Goal: Obtain resource: Download file/media

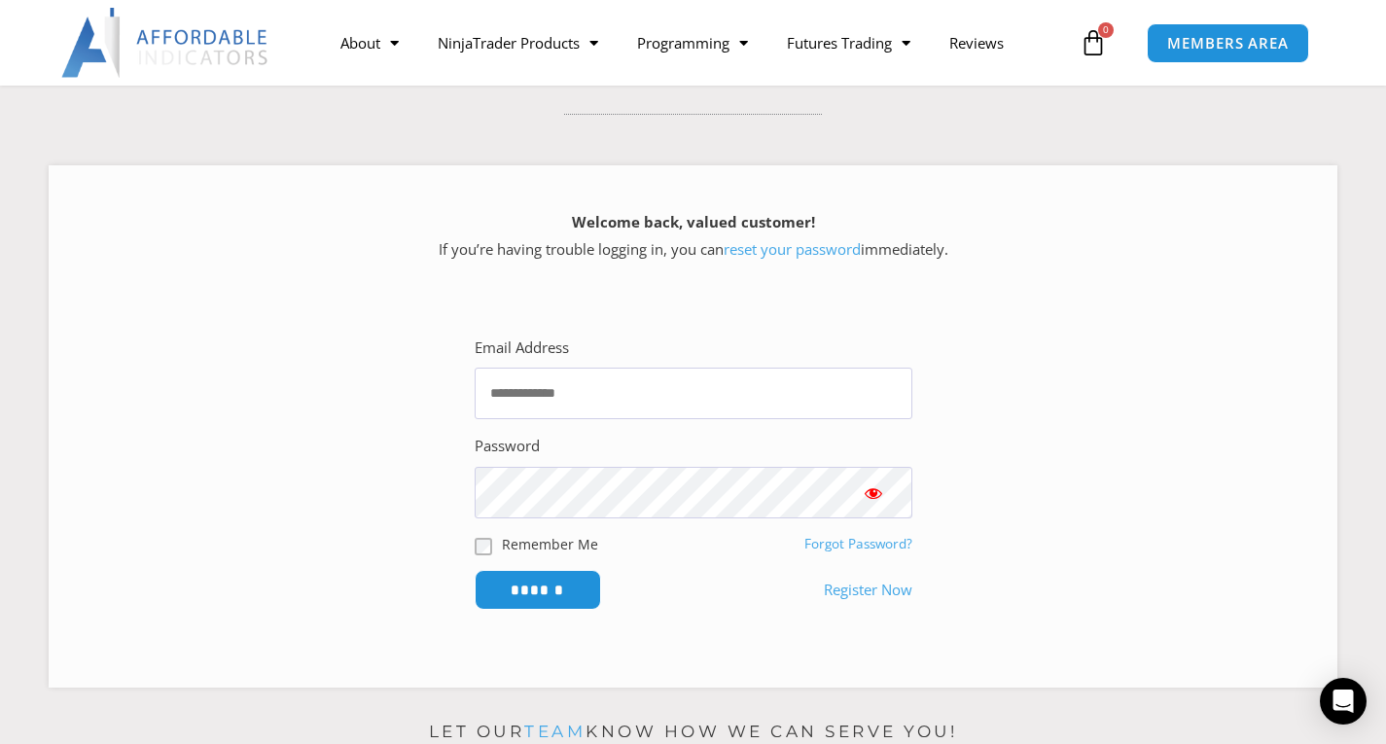
scroll to position [195, 0]
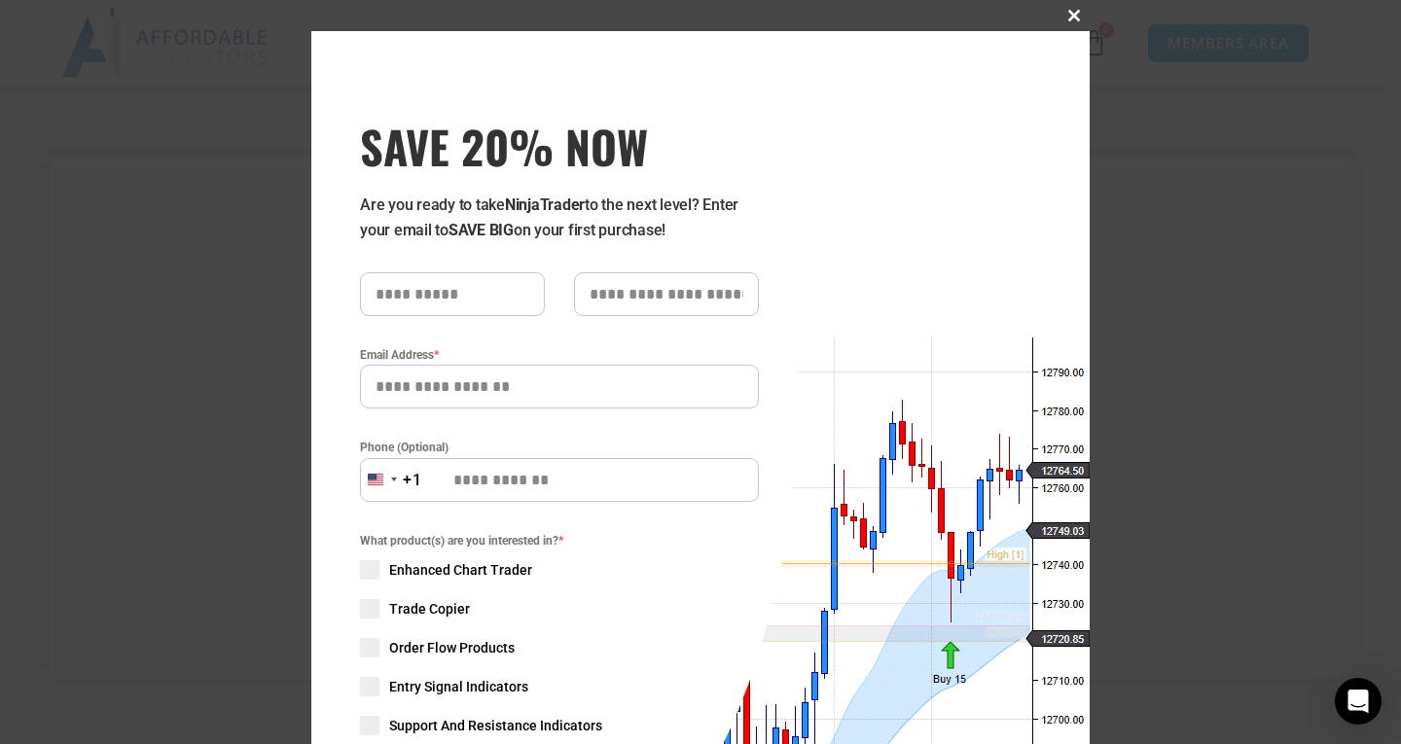
type input "**********"
click at [1067, 18] on span at bounding box center [1073, 16] width 31 height 12
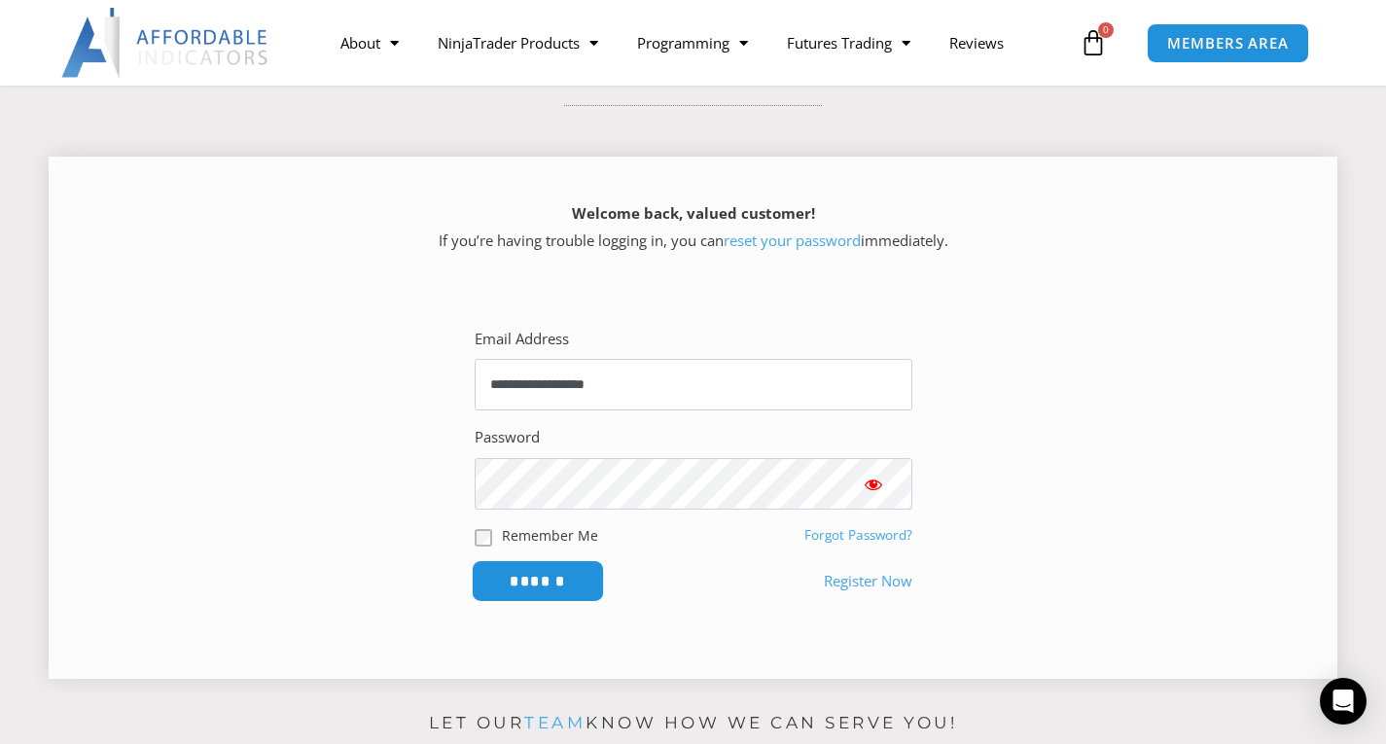
click at [552, 589] on input "******" at bounding box center [537, 581] width 133 height 42
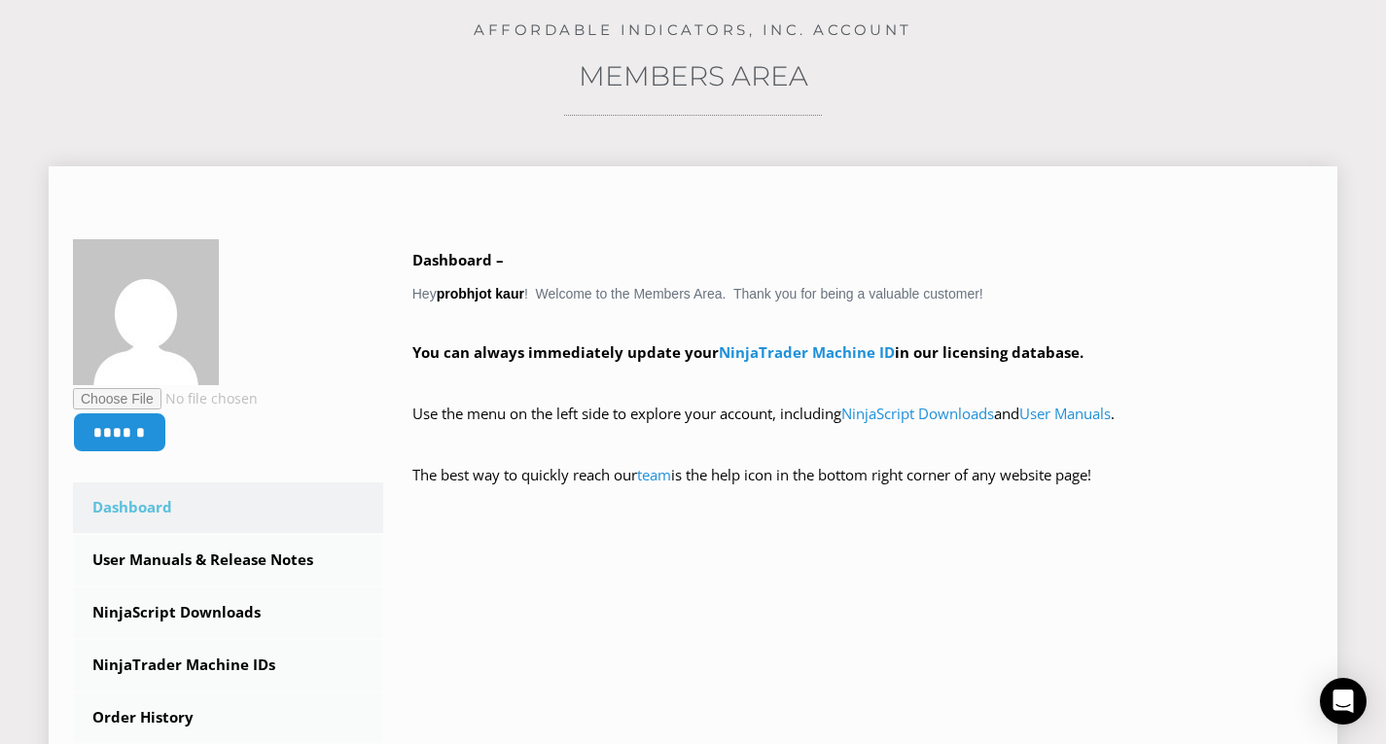
scroll to position [389, 0]
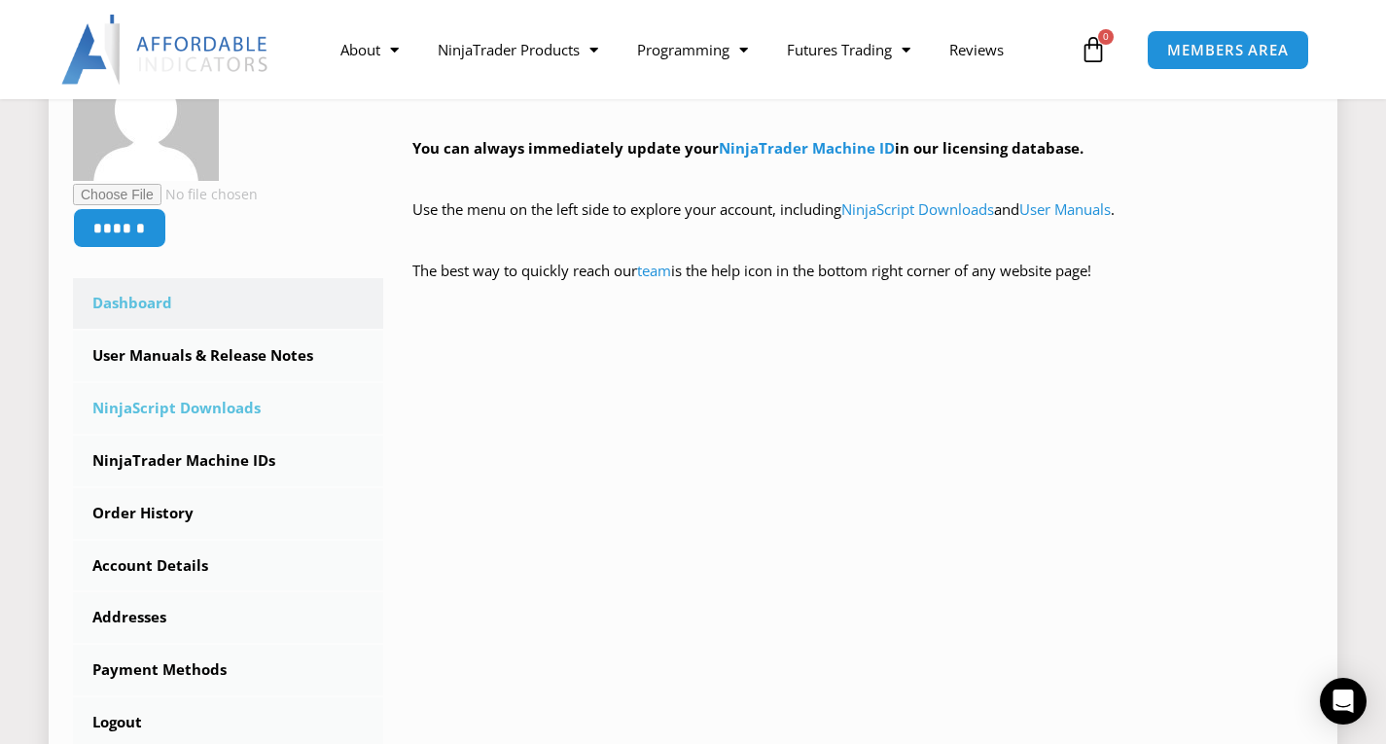
click at [234, 411] on link "NinjaScript Downloads" at bounding box center [228, 408] width 310 height 51
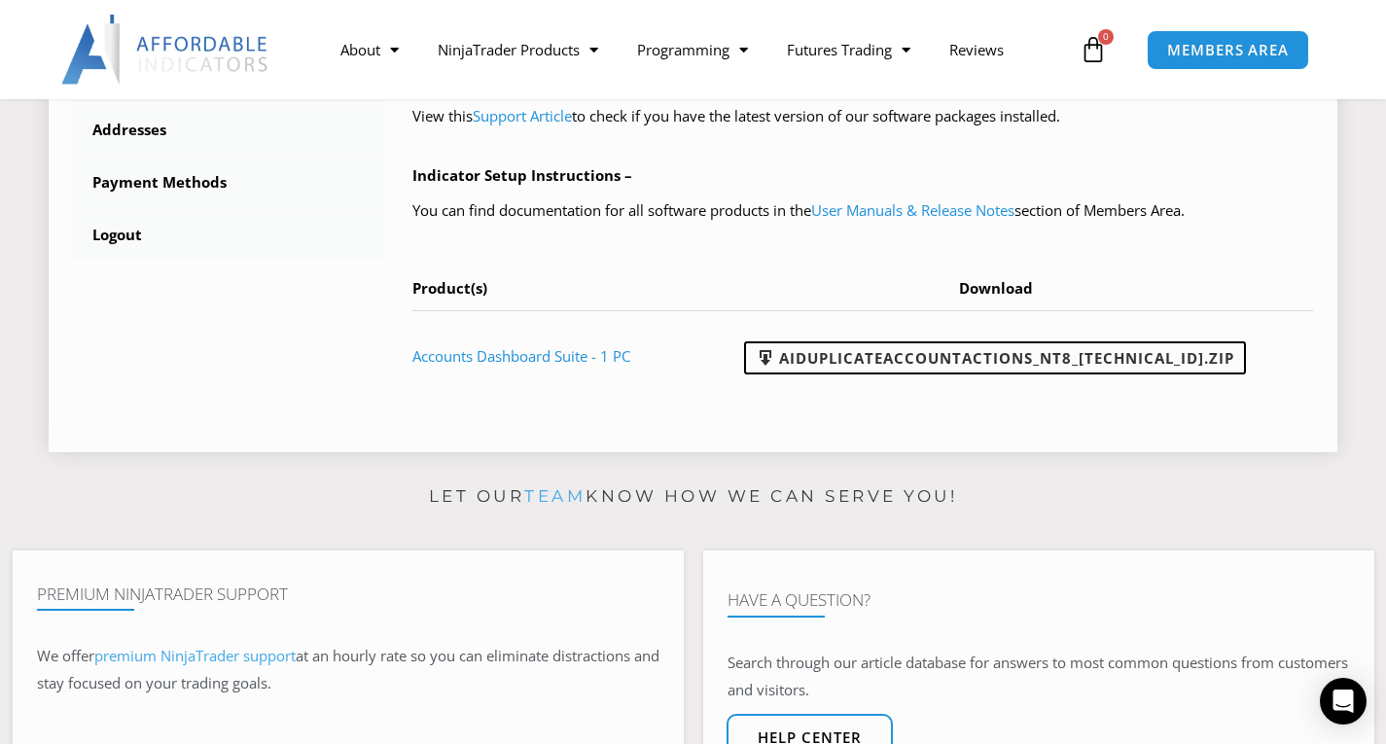
scroll to position [875, 0]
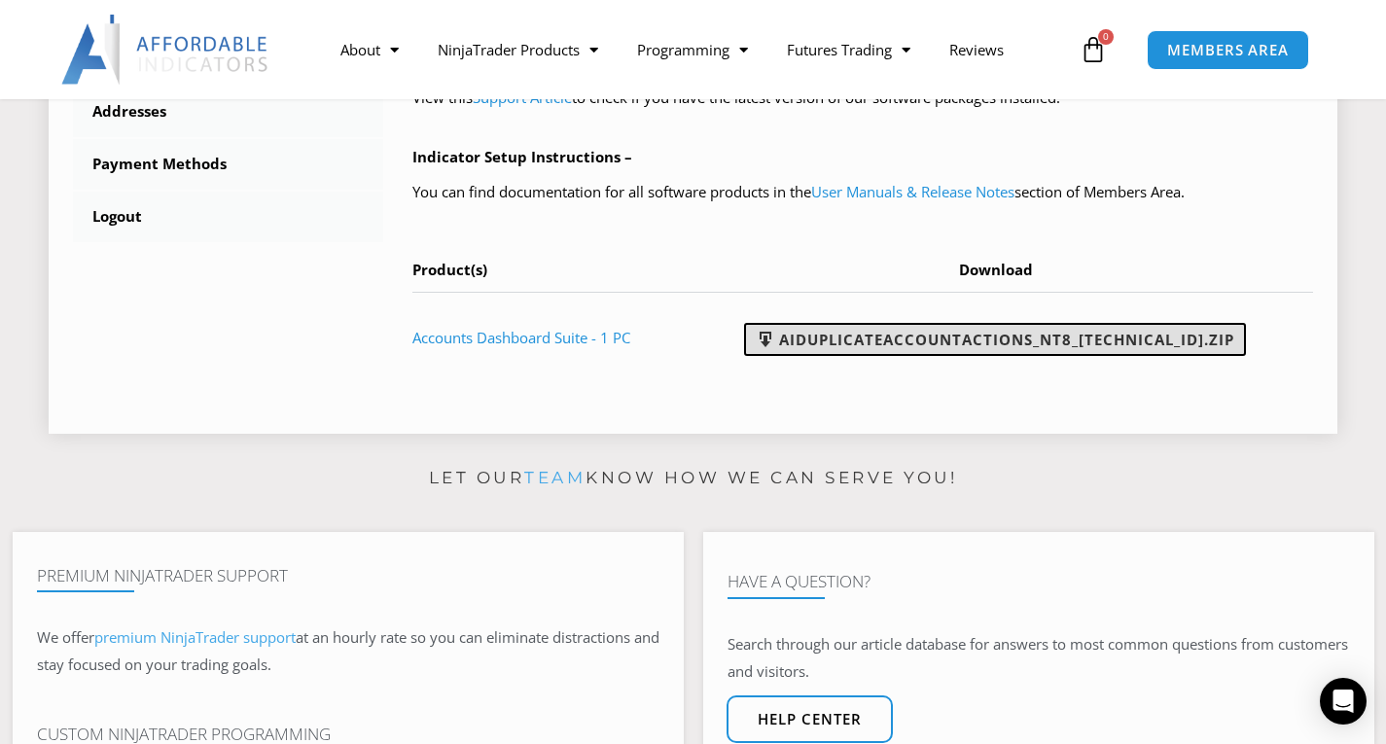
click at [983, 338] on link "AIDuplicateAccountActions_NT8_25.2.5.1.zip" at bounding box center [995, 339] width 502 height 33
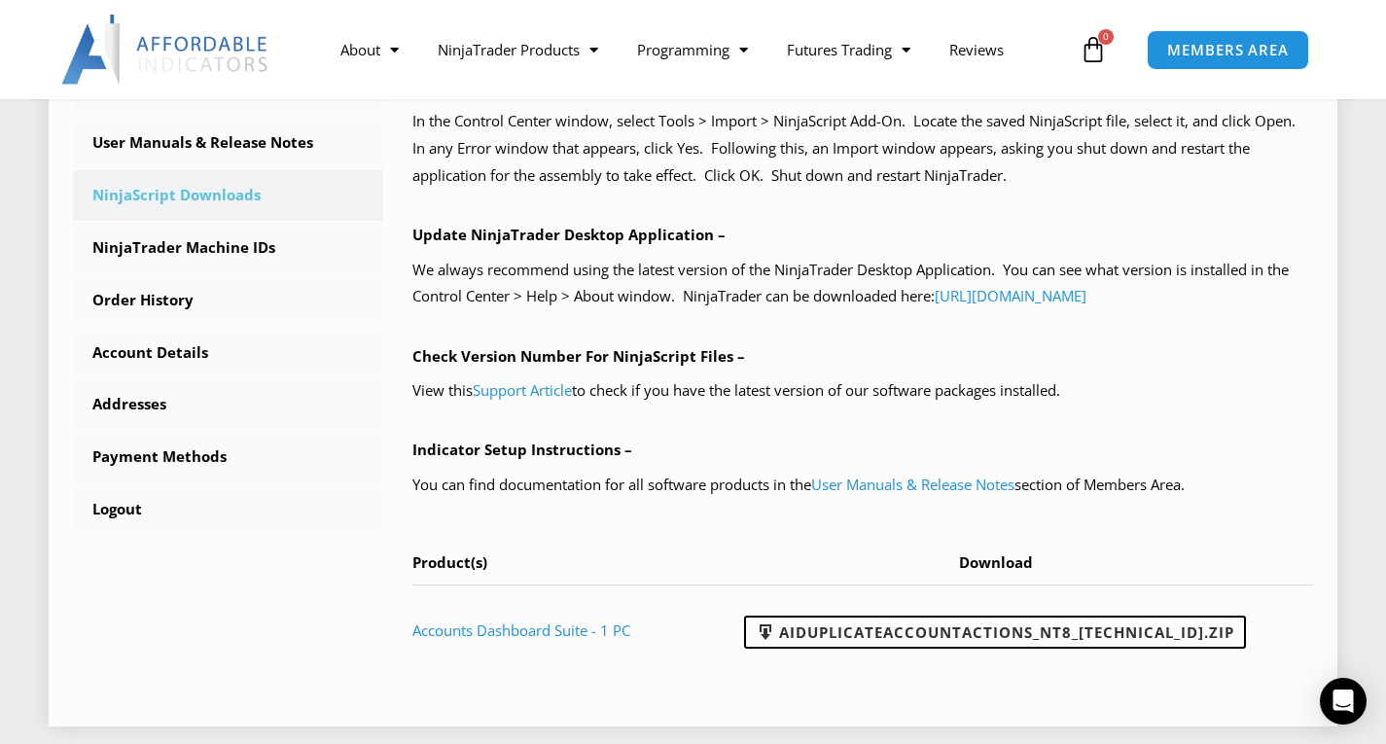
scroll to position [486, 0]
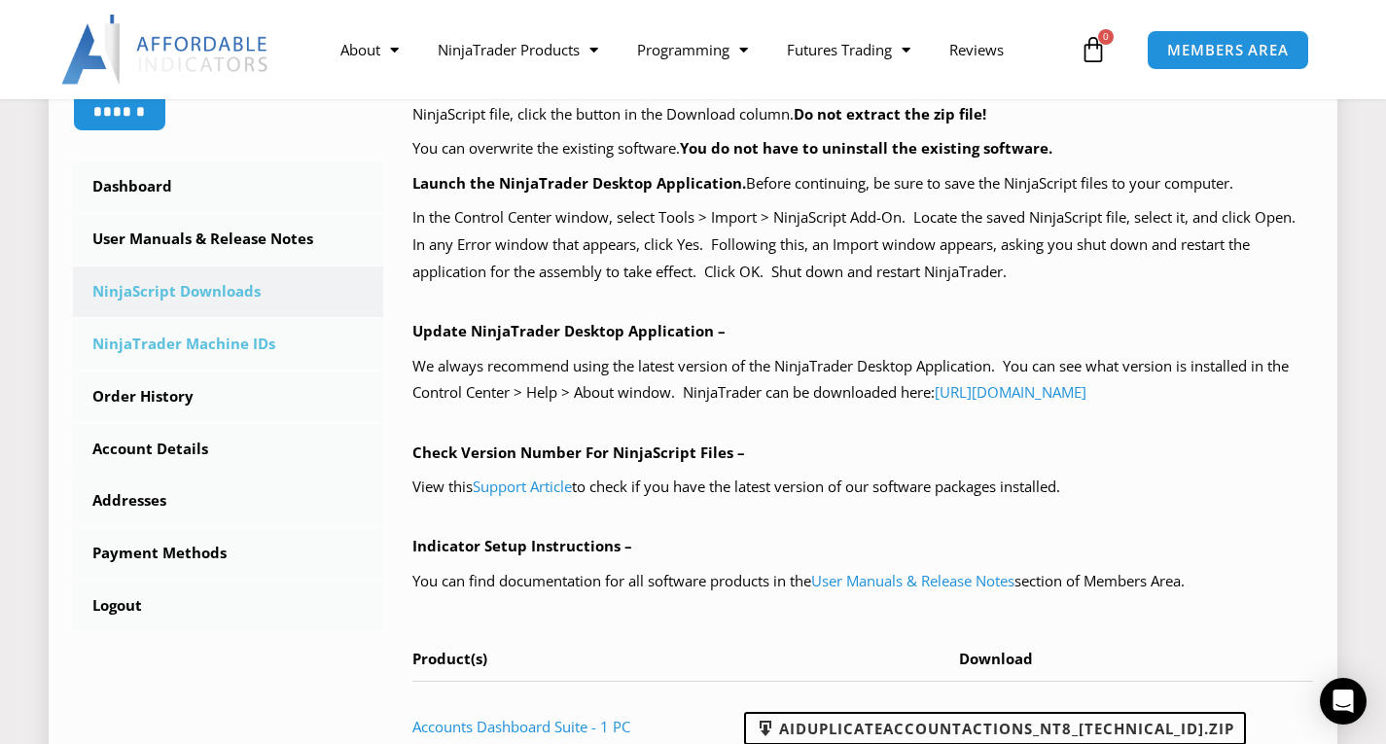
click at [197, 349] on link "NinjaTrader Machine IDs" at bounding box center [228, 344] width 310 height 51
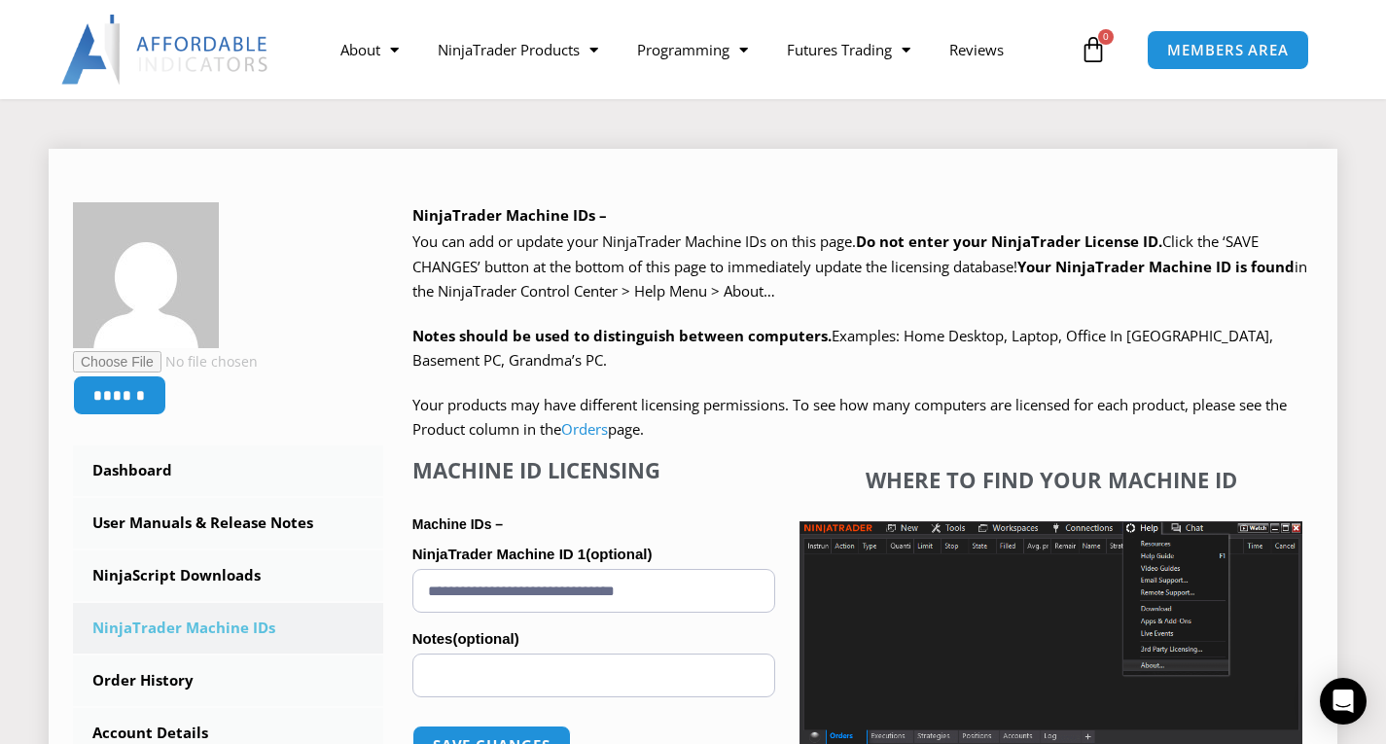
scroll to position [389, 0]
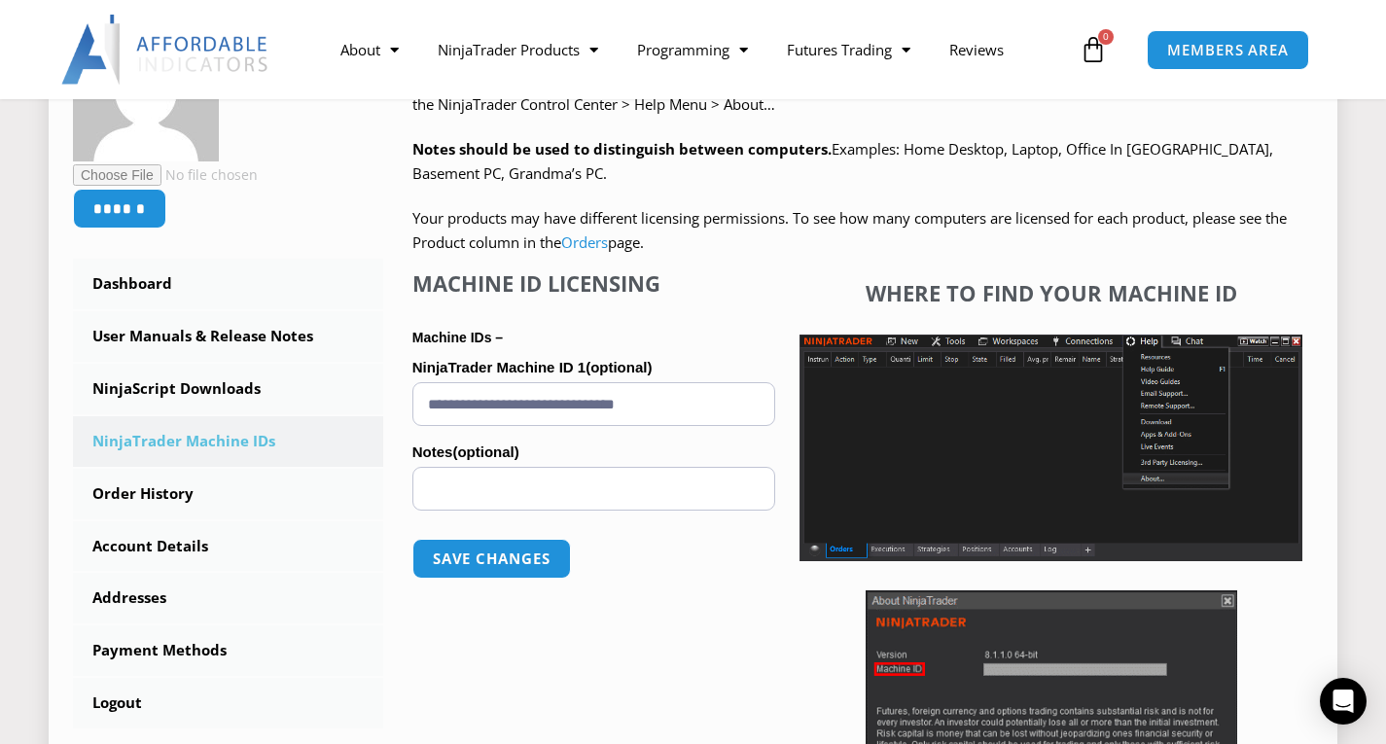
drag, startPoint x: 716, startPoint y: 406, endPoint x: 343, endPoint y: 422, distance: 372.9
click at [343, 422] on div "****** Dashboard Subscriptions User Manuals & Release Notes NinjaScript Downloa…" at bounding box center [693, 443] width 1240 height 854
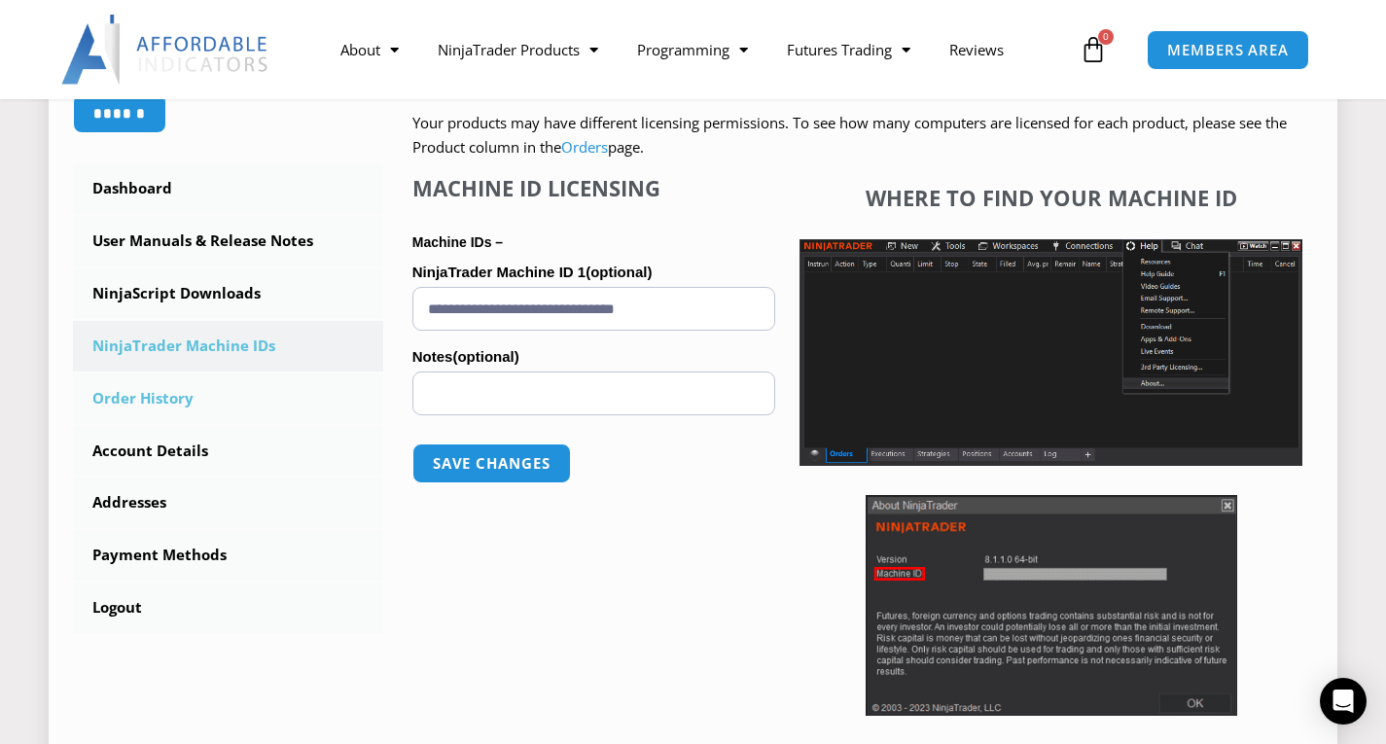
scroll to position [486, 0]
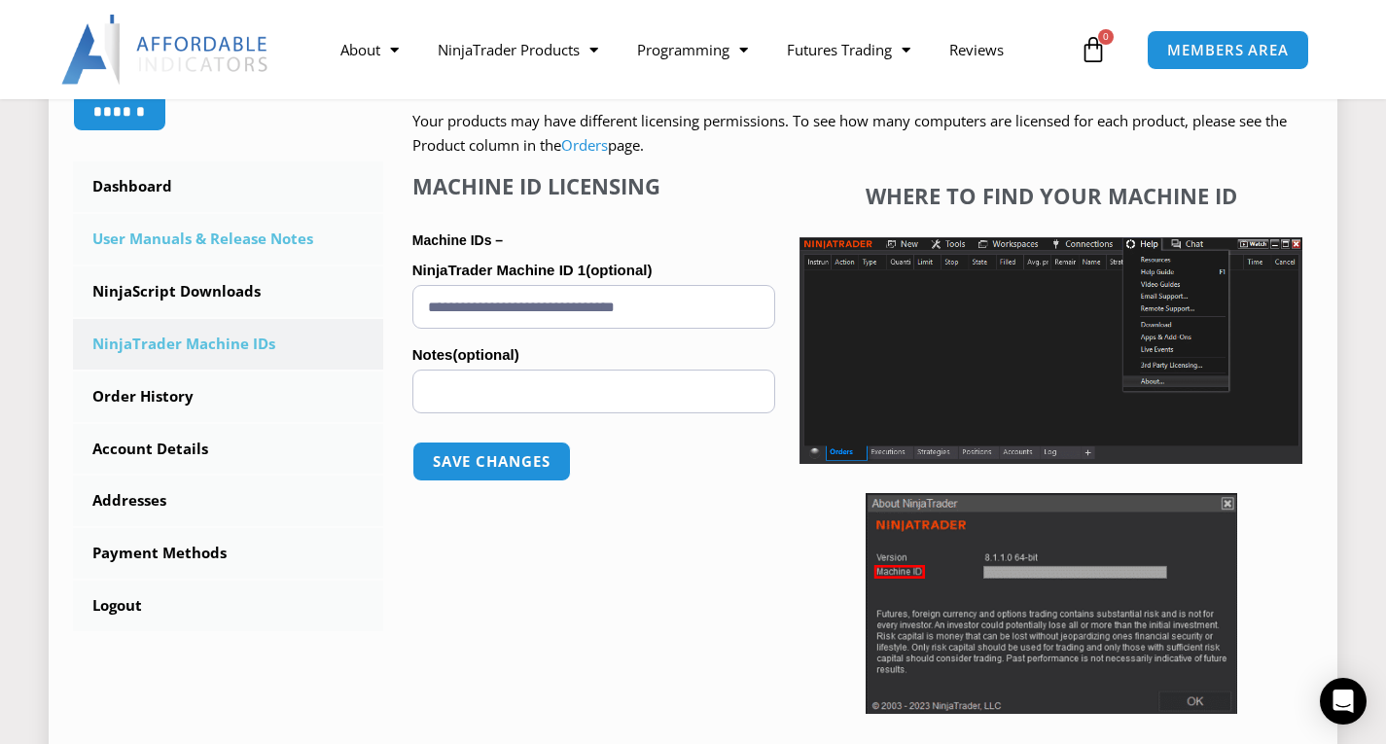
click at [148, 231] on link "User Manuals & Release Notes" at bounding box center [228, 239] width 310 height 51
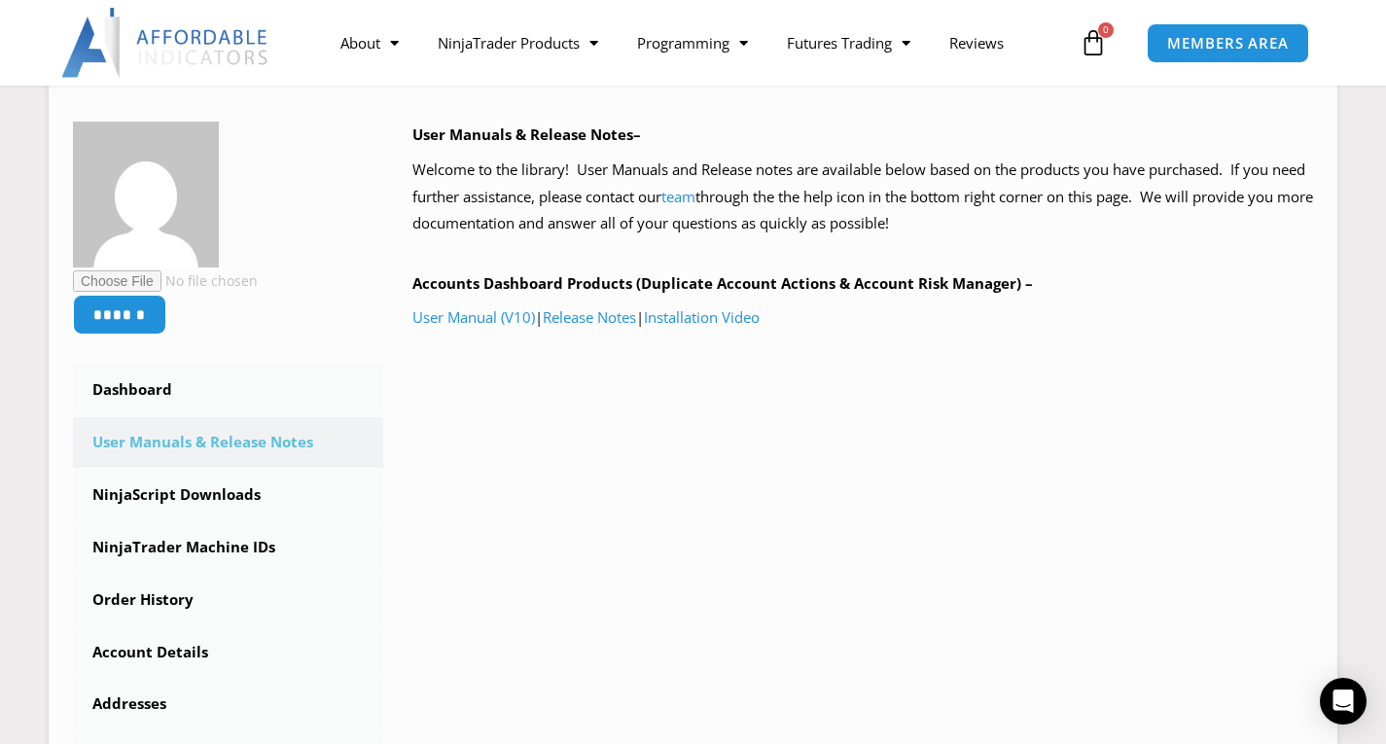
scroll to position [389, 0]
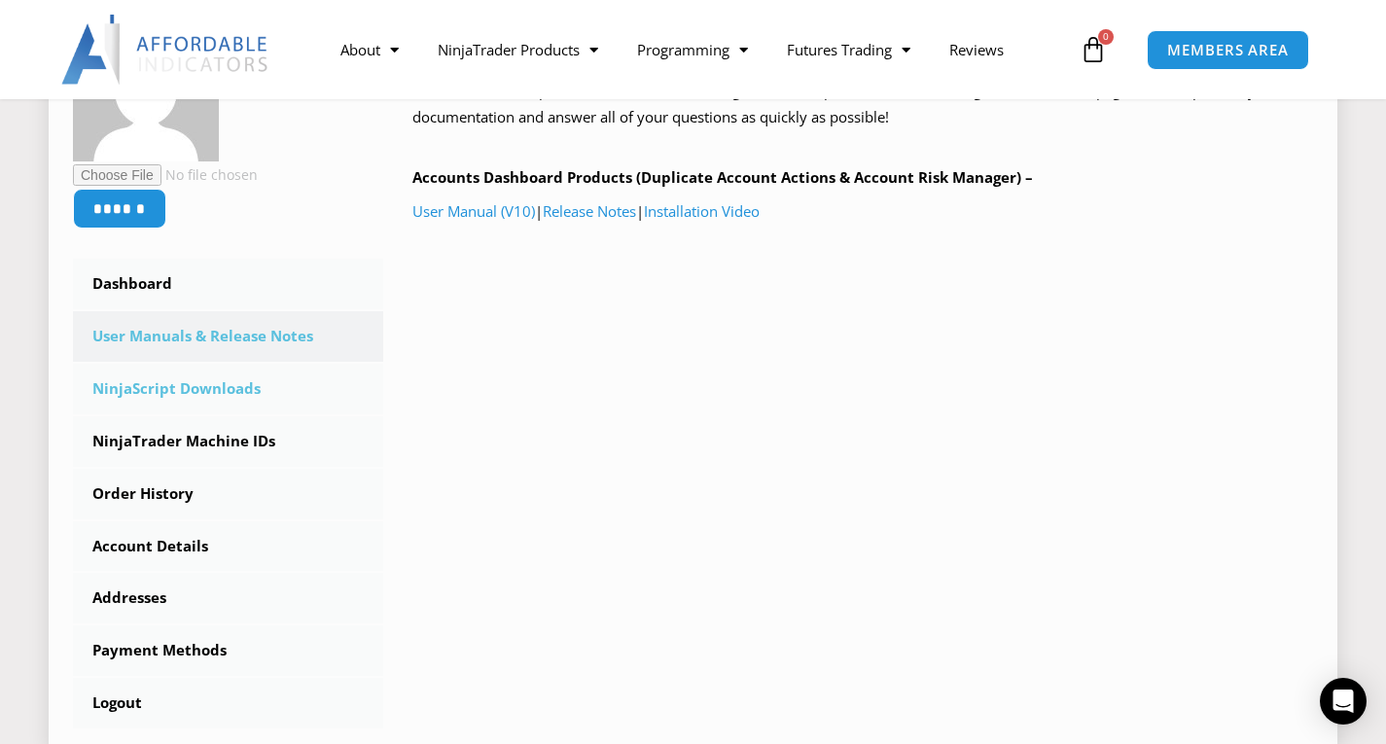
click at [229, 379] on link "NinjaScript Downloads" at bounding box center [228, 389] width 310 height 51
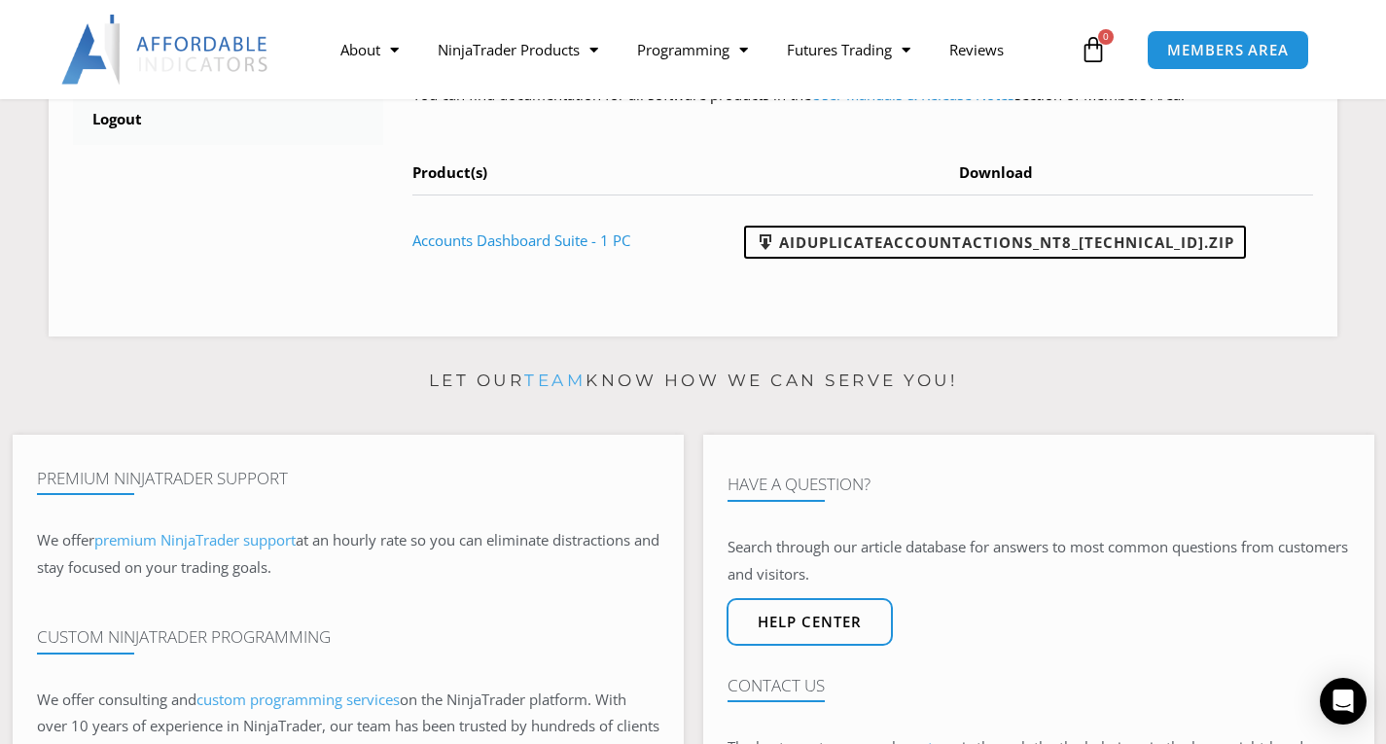
scroll to position [486, 0]
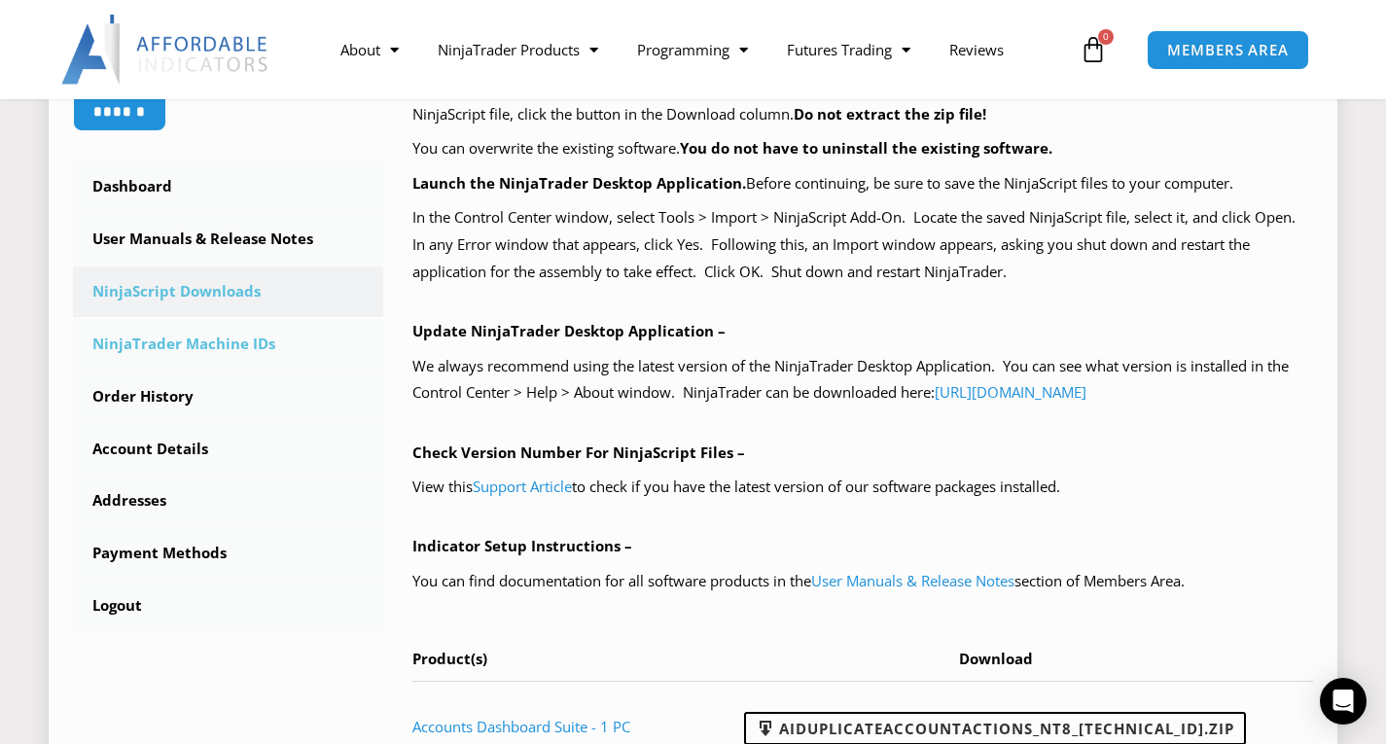
click at [231, 347] on link "NinjaTrader Machine IDs" at bounding box center [228, 344] width 310 height 51
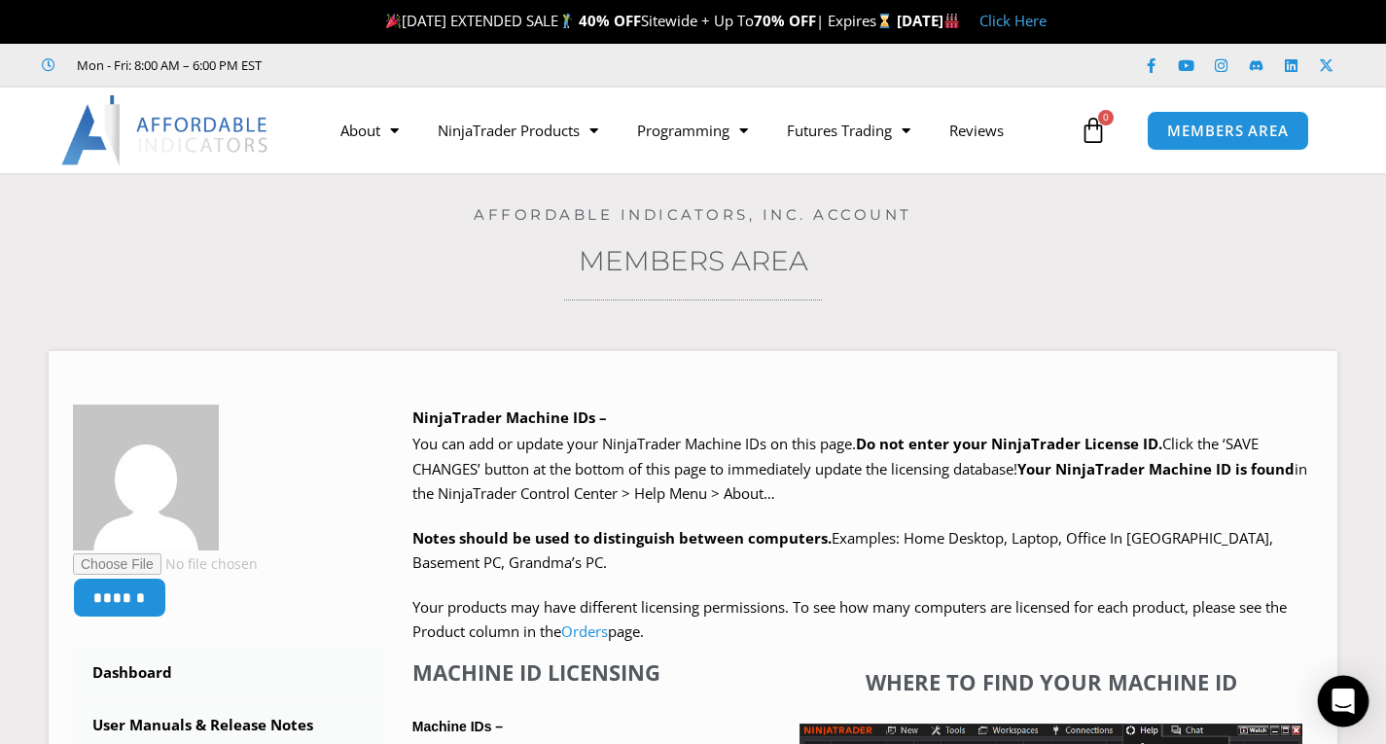
click at [1355, 693] on div "Open Intercom Messenger" at bounding box center [1344, 702] width 52 height 52
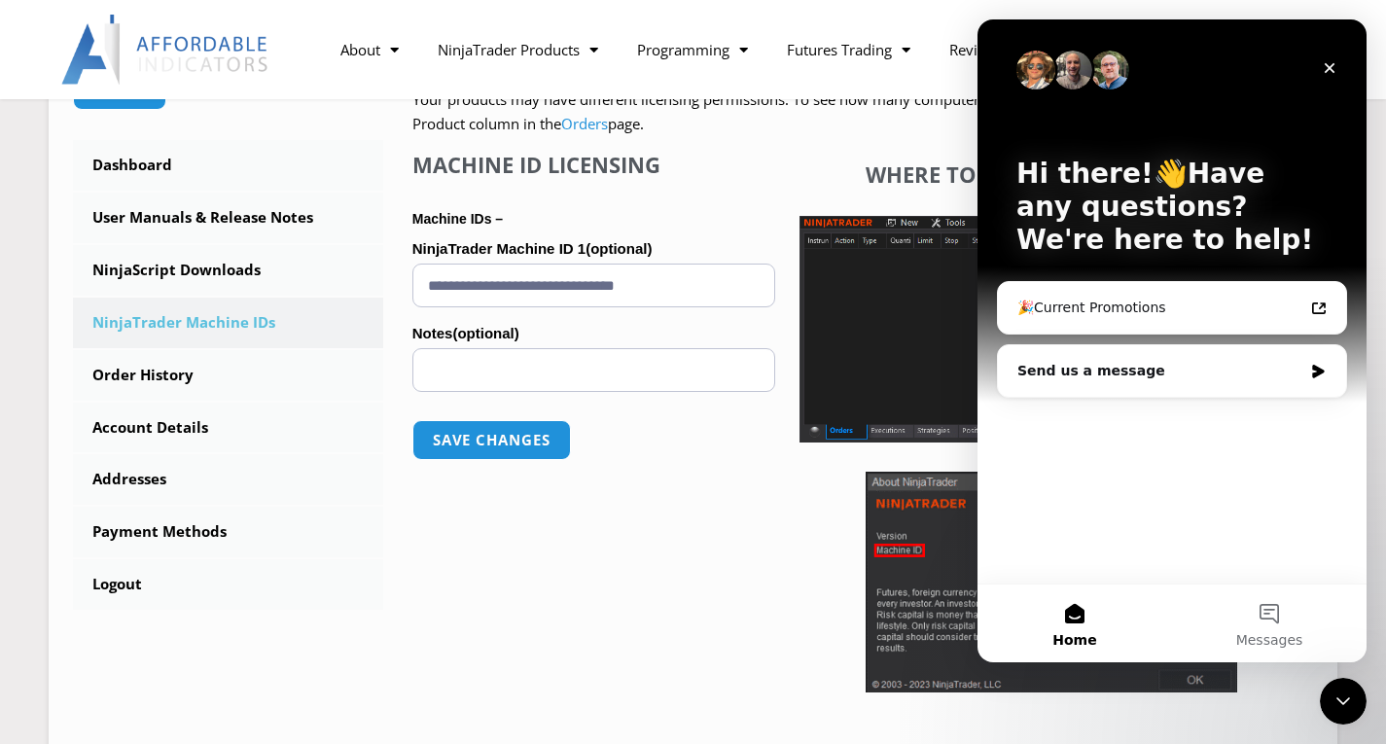
scroll to position [584, 0]
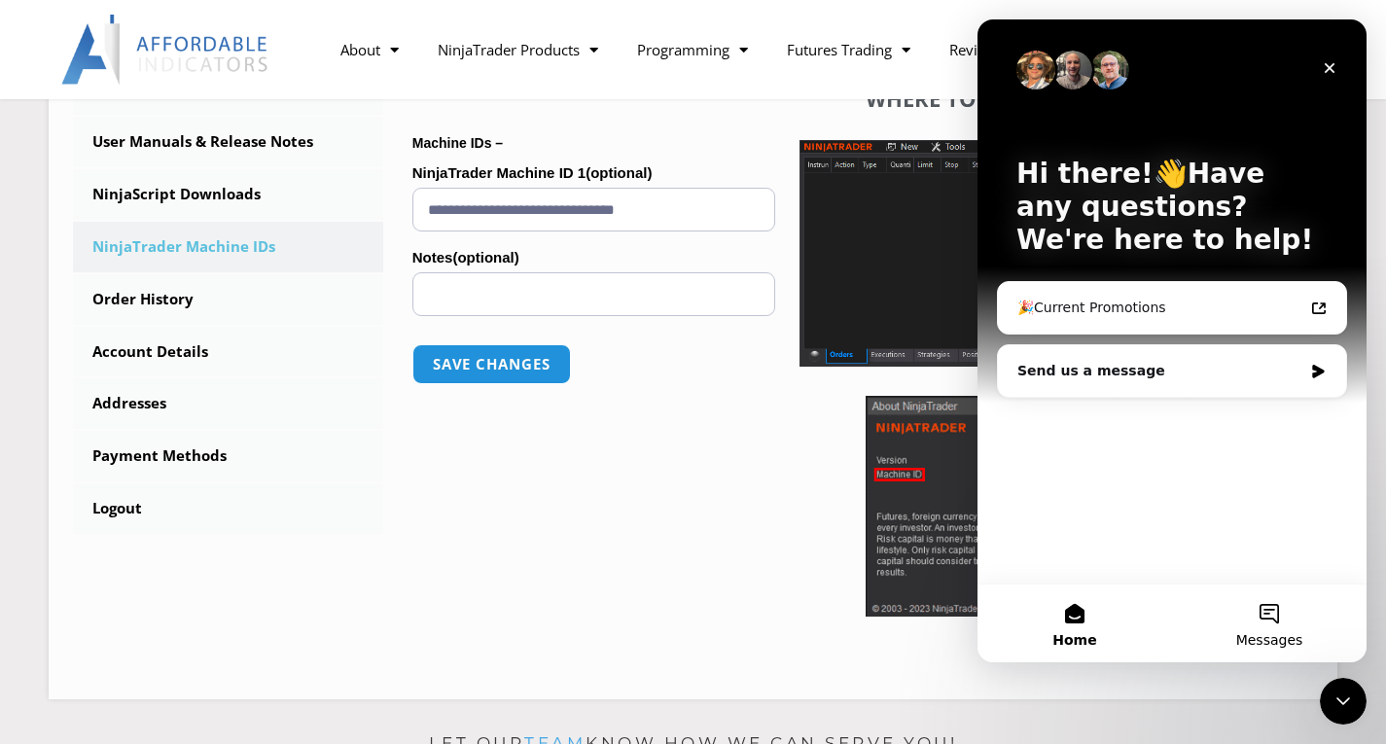
click at [1264, 616] on button "Messages" at bounding box center [1269, 624] width 195 height 78
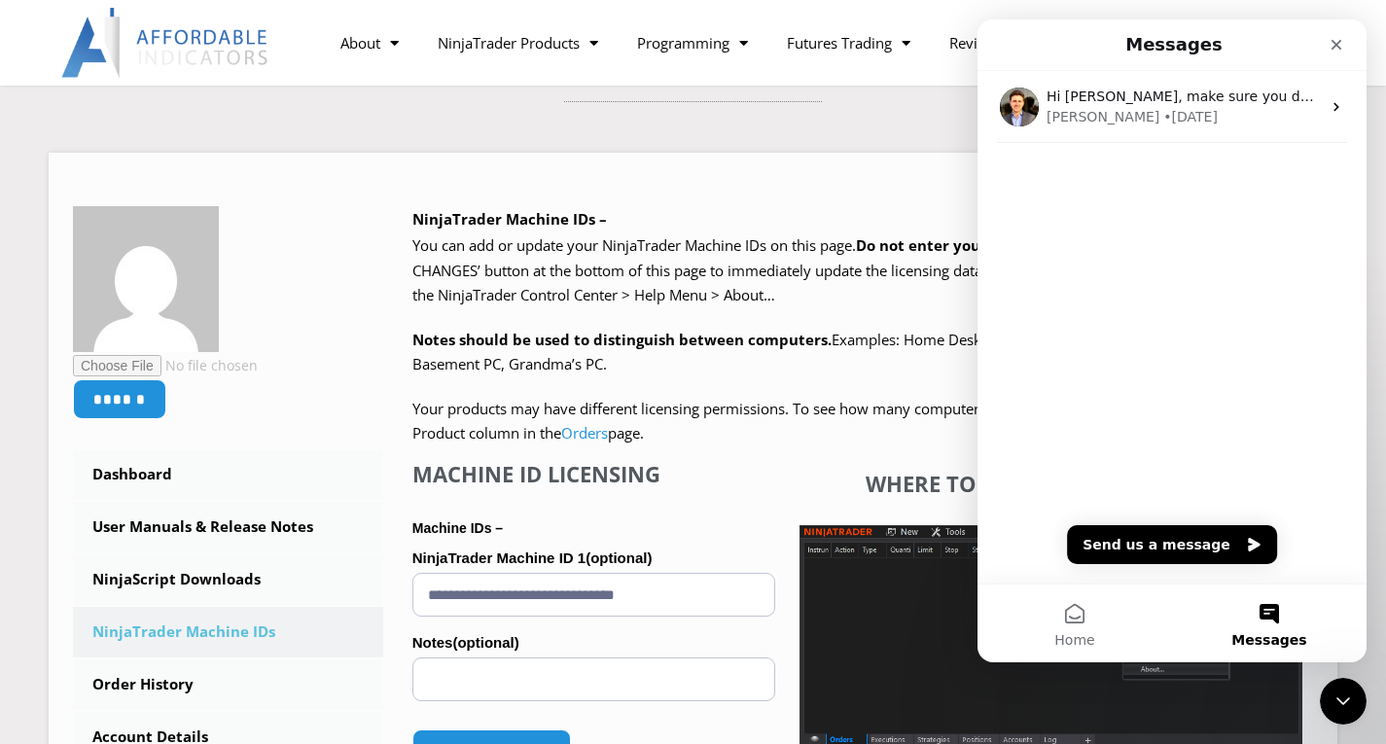
scroll to position [195, 0]
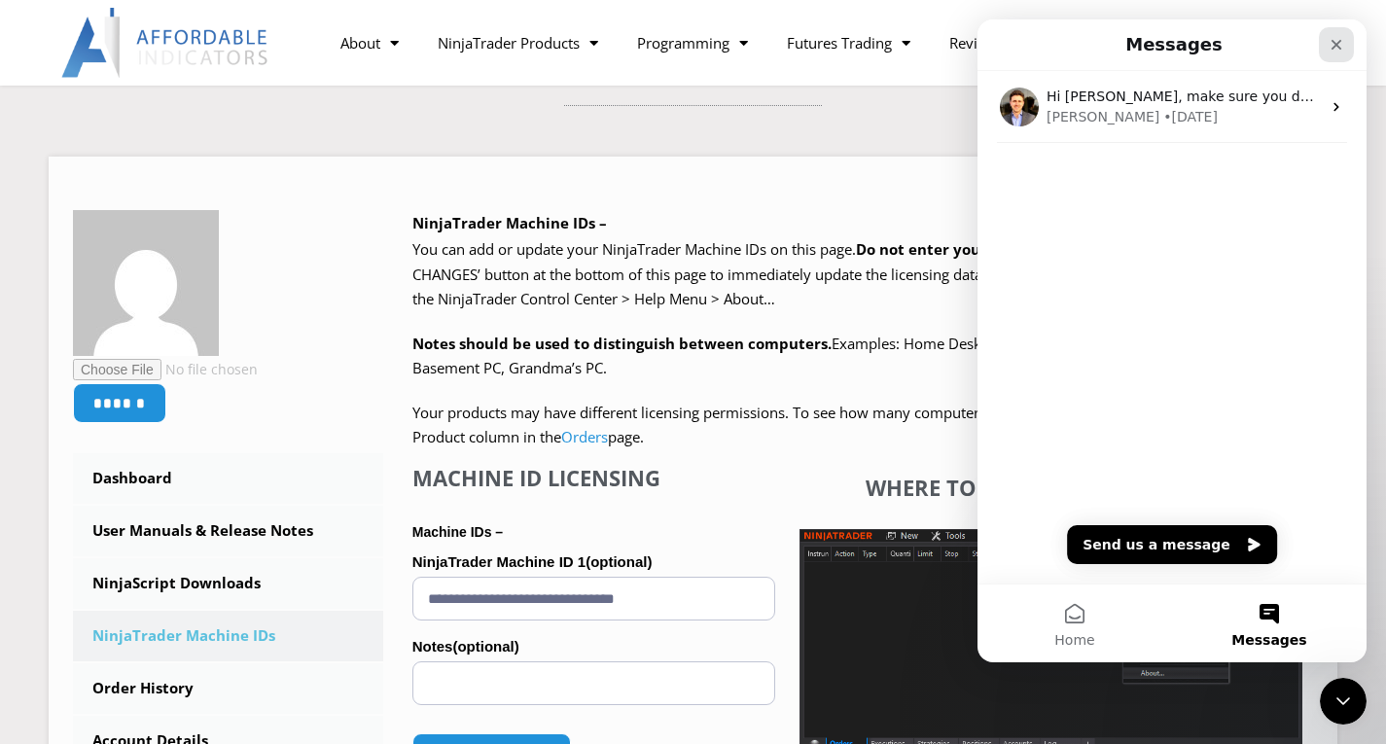
click at [1344, 49] on div "Close" at bounding box center [1336, 44] width 35 height 35
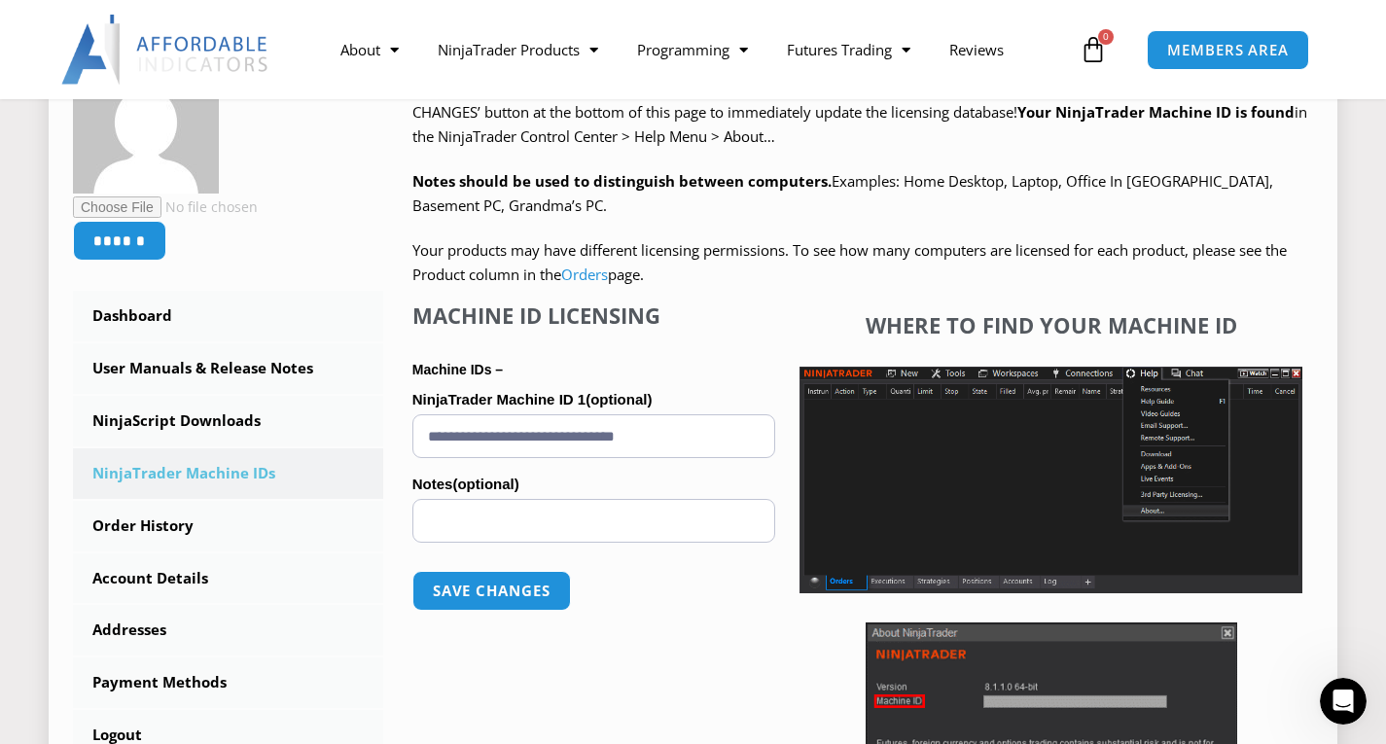
scroll to position [389, 0]
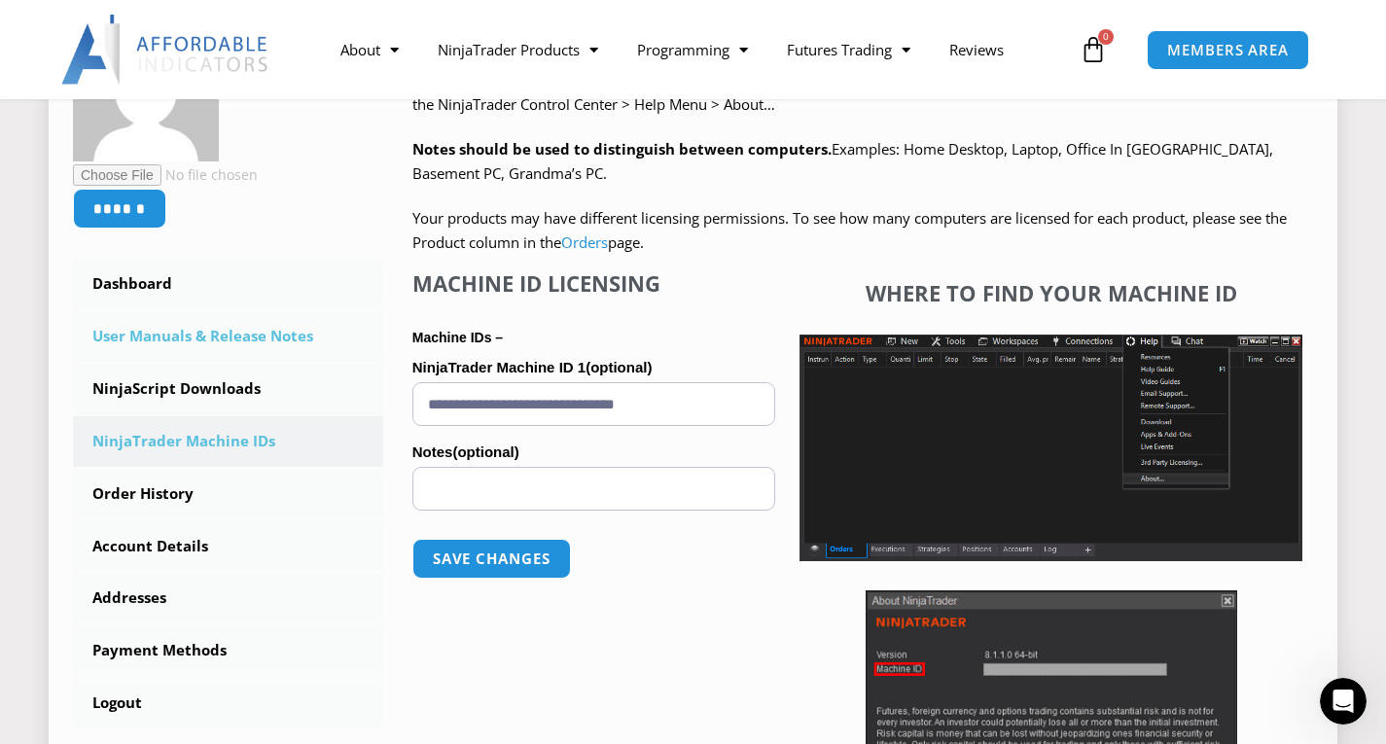
click at [170, 325] on link "User Manuals & Release Notes" at bounding box center [228, 336] width 310 height 51
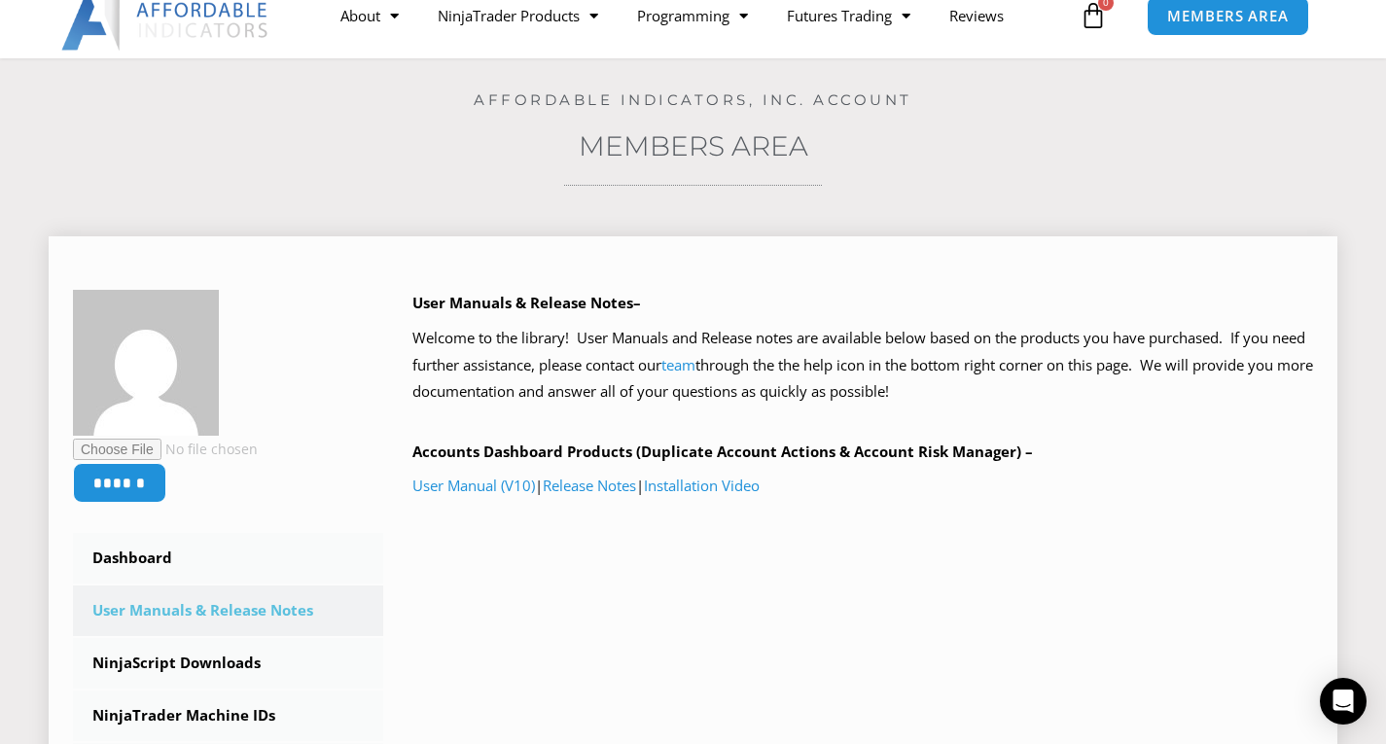
scroll to position [195, 0]
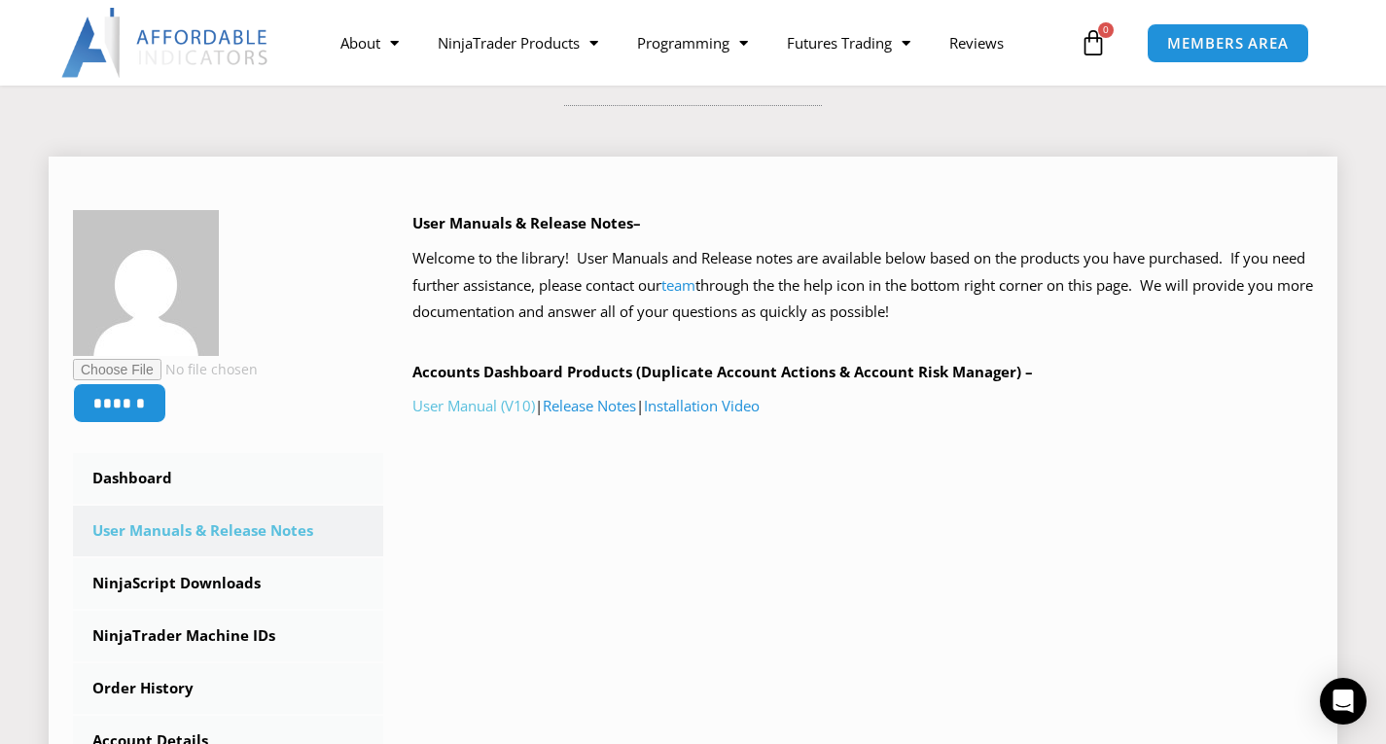
click at [479, 406] on link "User Manual (V10)" at bounding box center [473, 405] width 123 height 19
click at [1201, 52] on span "MEMBERS AREA" at bounding box center [1227, 43] width 133 height 17
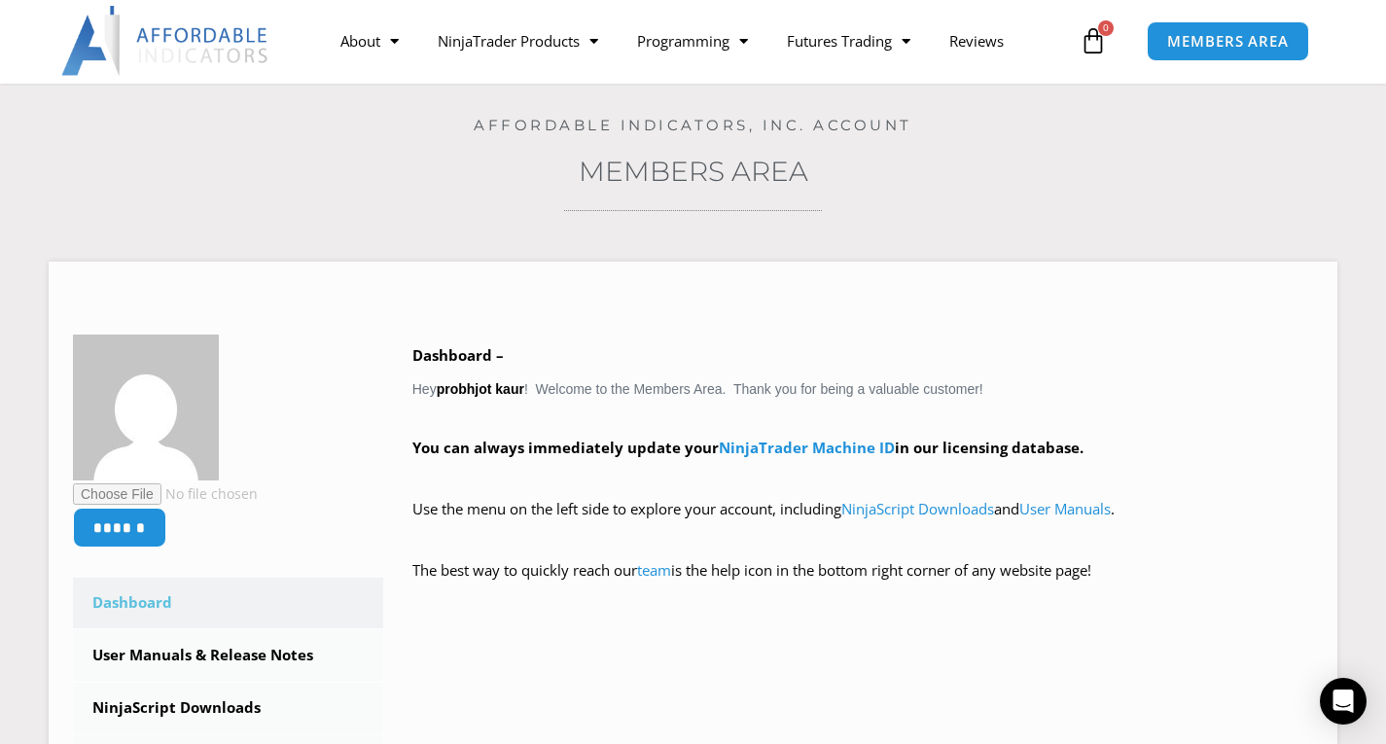
scroll to position [97, 0]
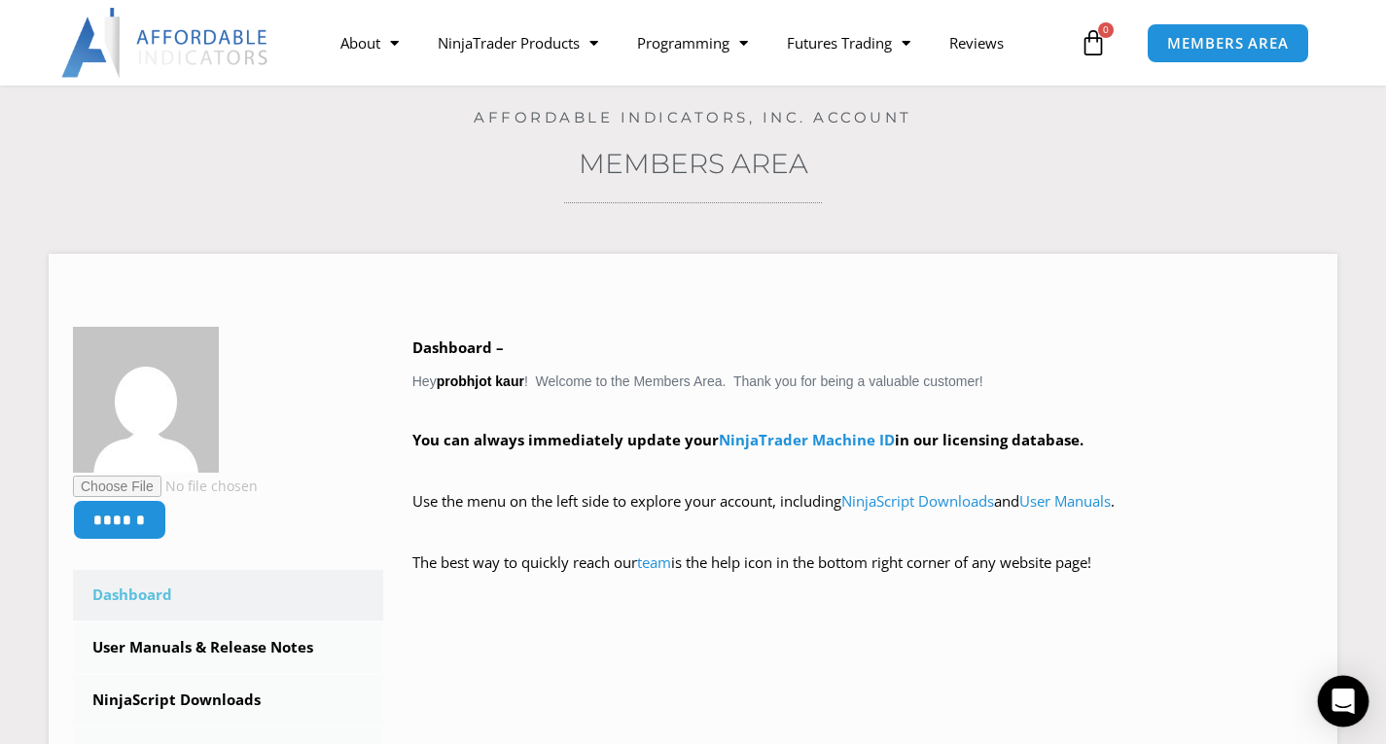
click at [1345, 703] on icon "Open Intercom Messenger" at bounding box center [1343, 701] width 22 height 25
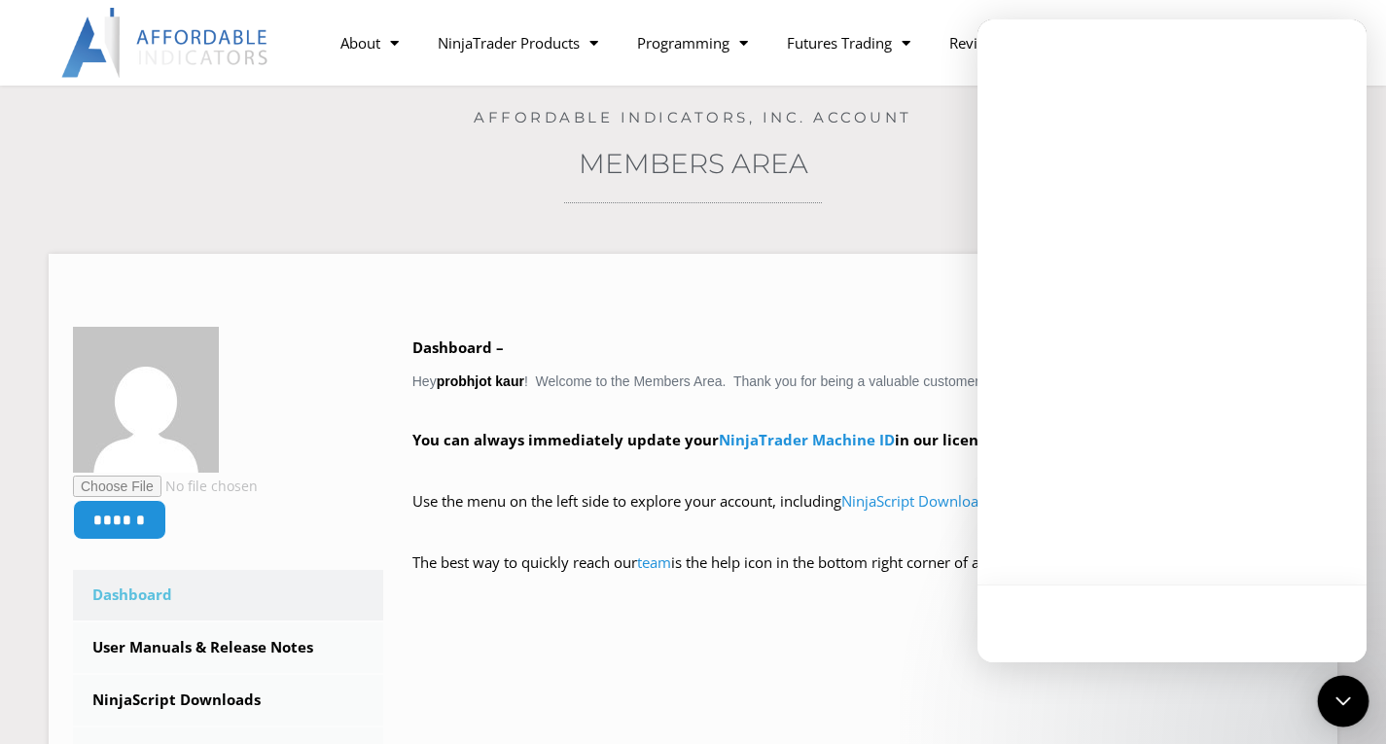
scroll to position [0, 0]
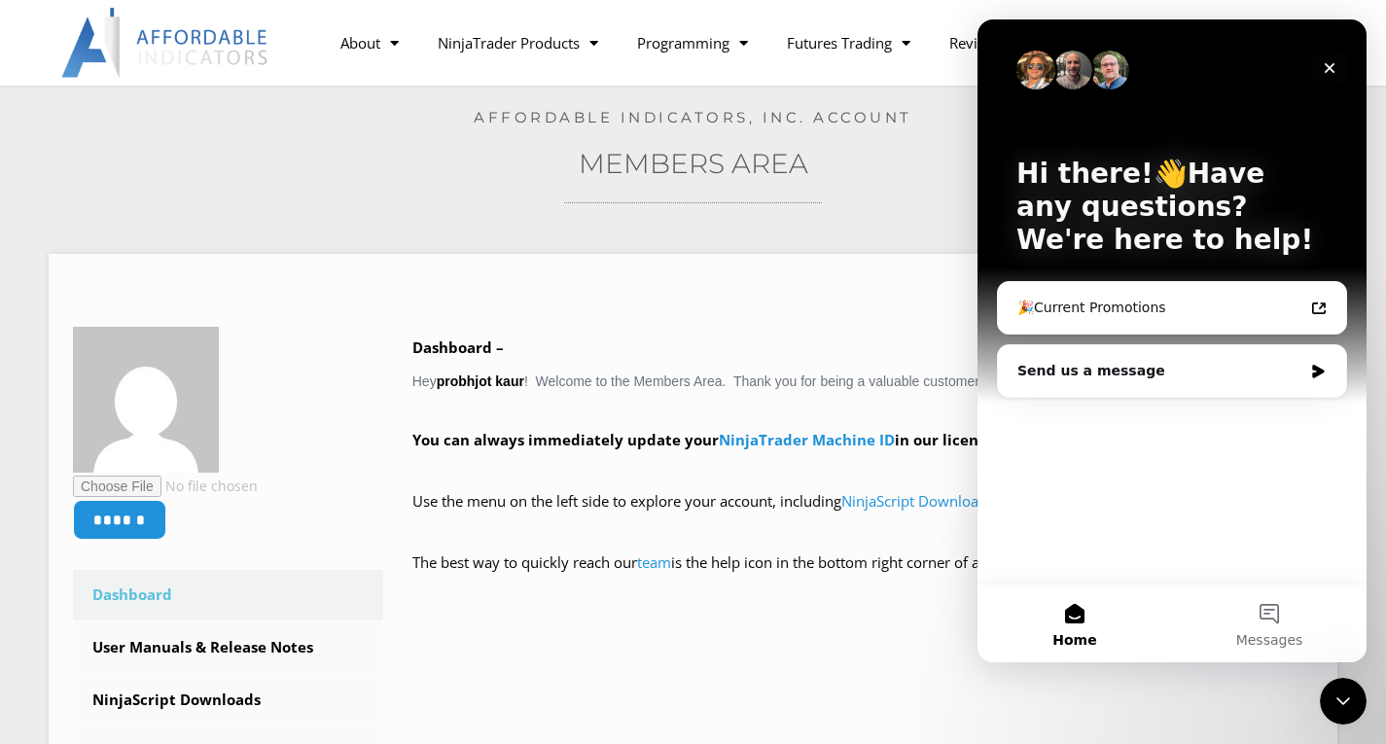
click at [1328, 64] on icon "Close" at bounding box center [1330, 68] width 16 height 16
